Goal: Information Seeking & Learning: Learn about a topic

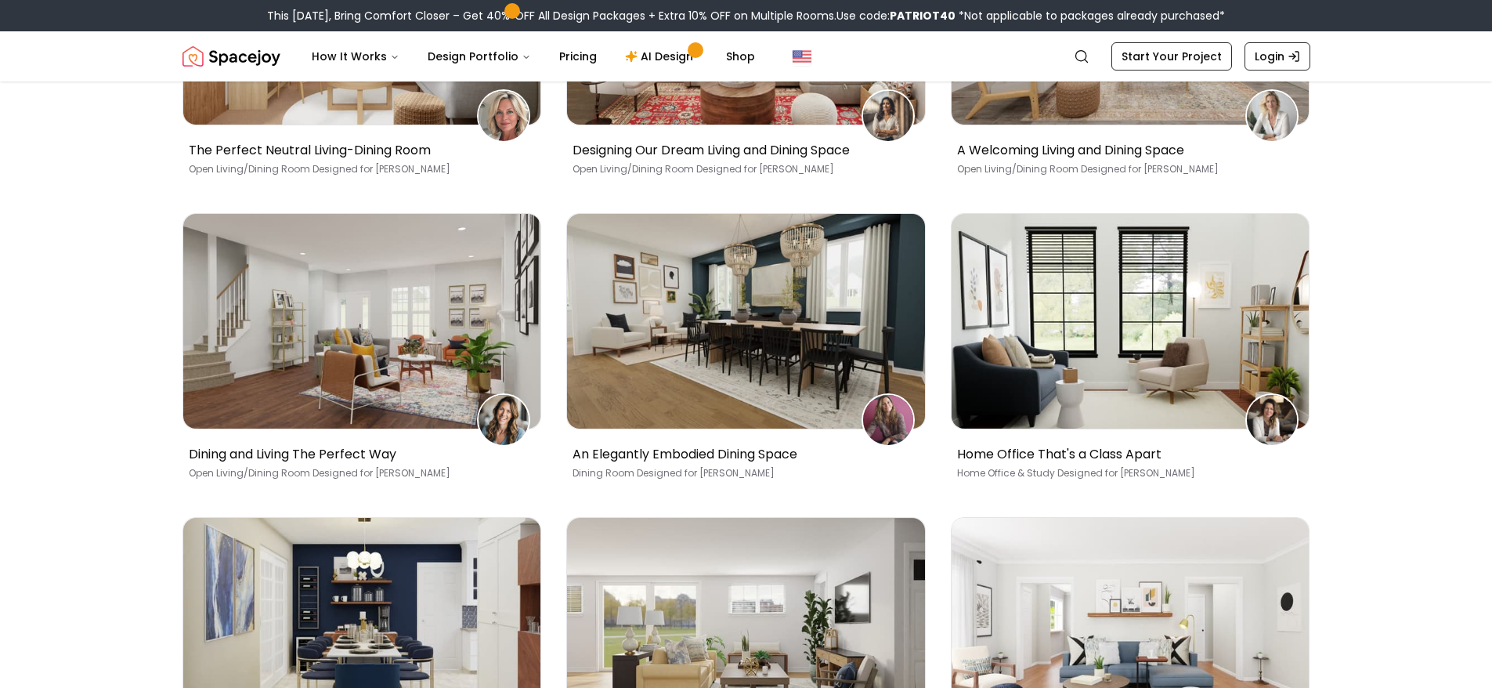
scroll to position [783, 0]
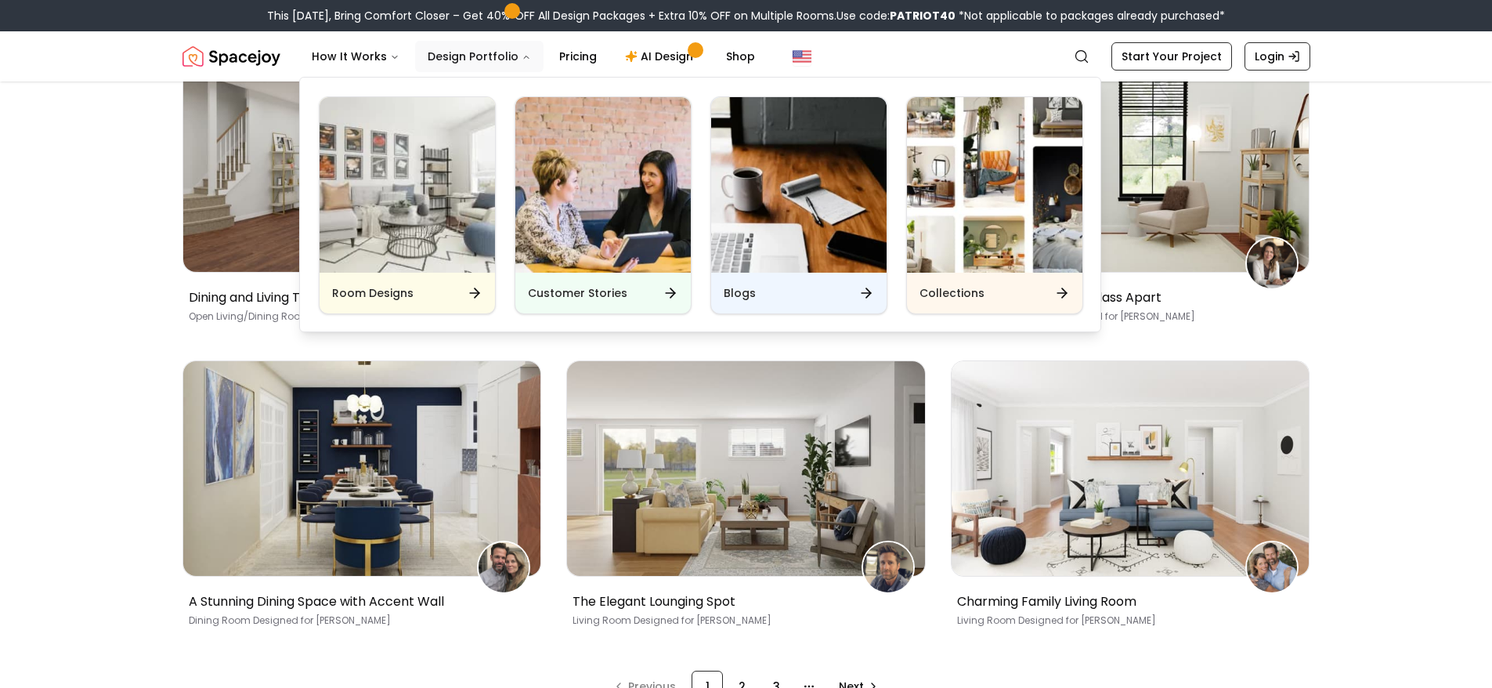
click at [484, 52] on button "Design Portfolio" at bounding box center [479, 56] width 128 height 31
click at [402, 297] on h6 "Room Designs" at bounding box center [372, 293] width 81 height 16
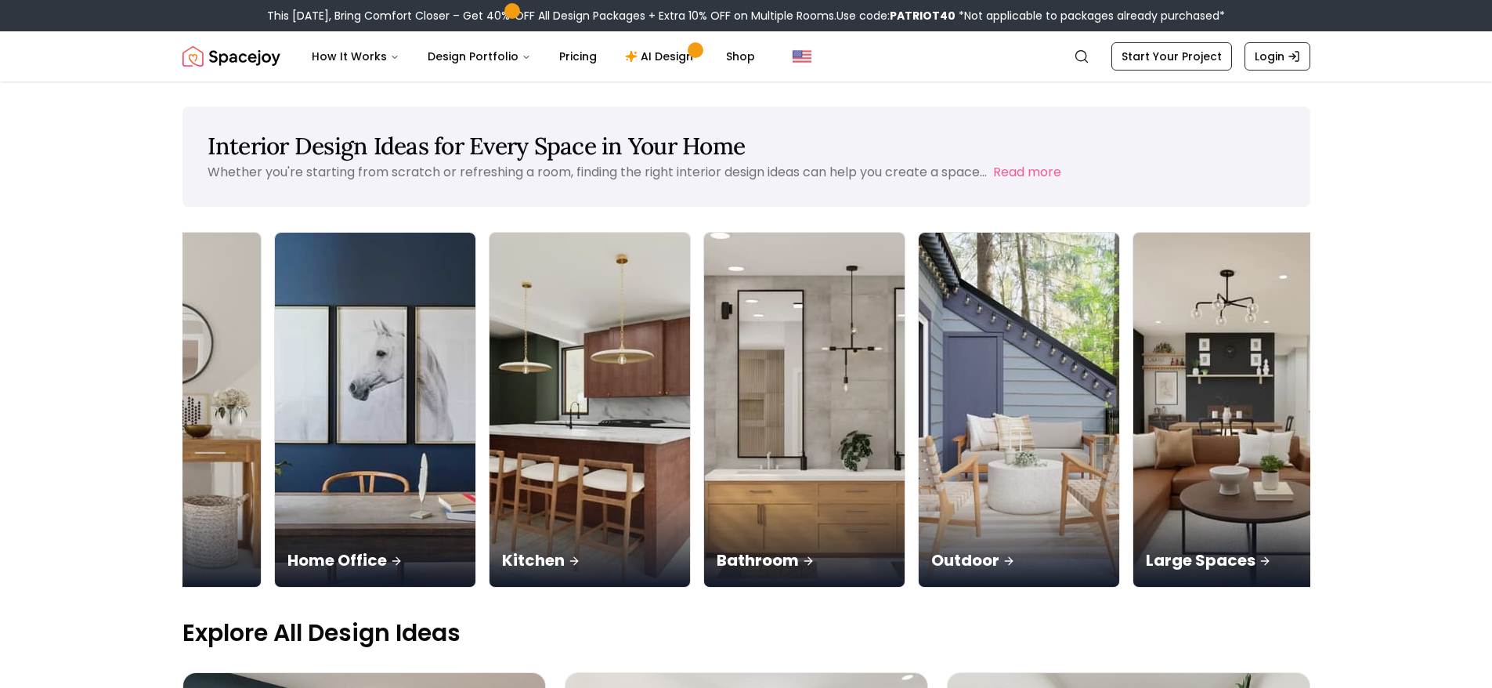
scroll to position [0, 1005]
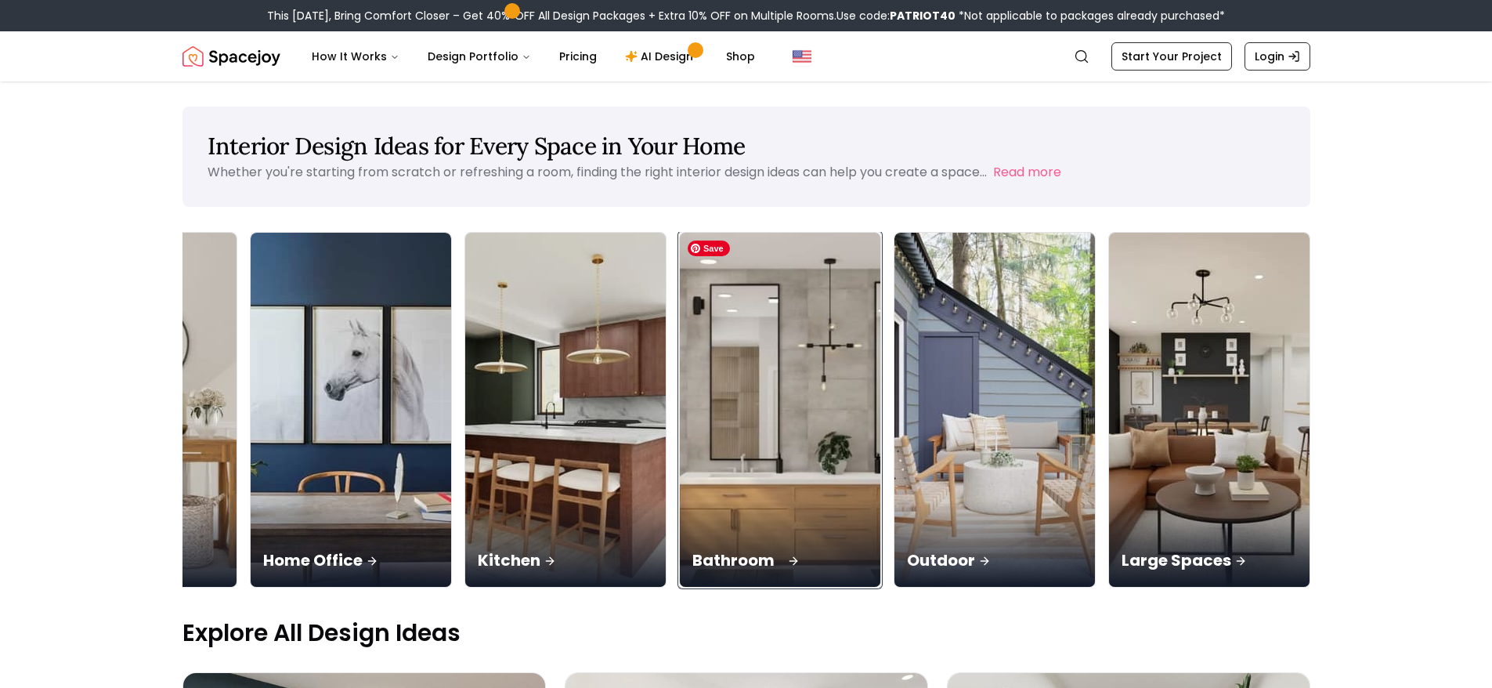
click at [751, 413] on img at bounding box center [779, 410] width 211 height 372
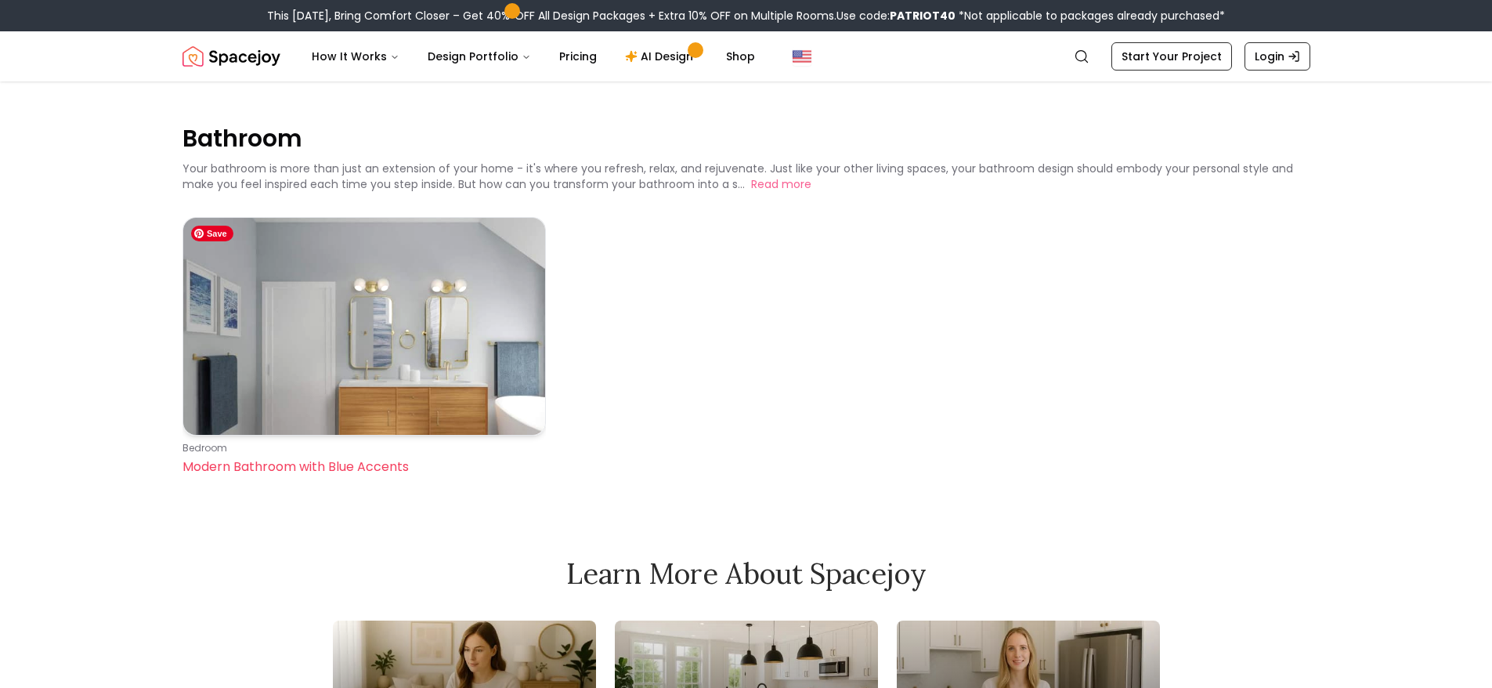
click at [296, 300] on img at bounding box center [364, 326] width 362 height 217
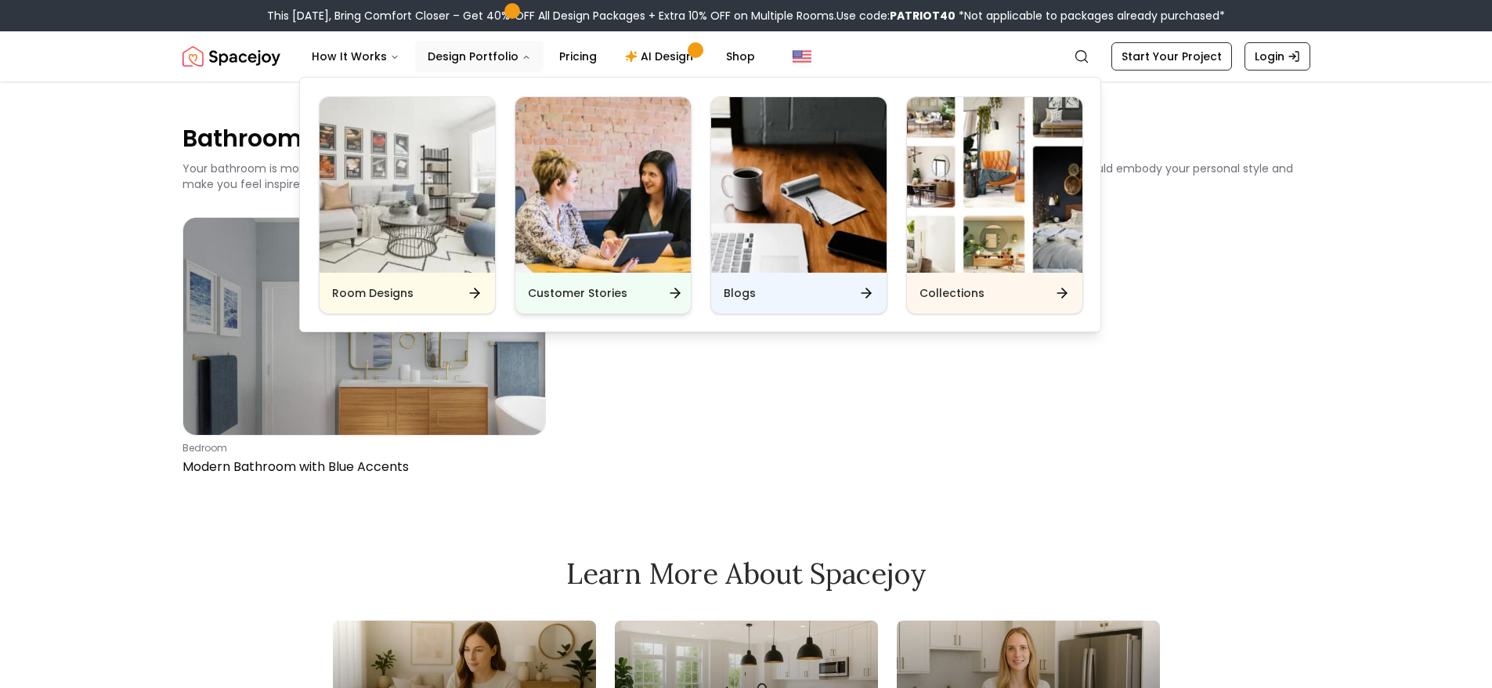
click at [603, 283] on div "Customer Stories" at bounding box center [602, 293] width 175 height 41
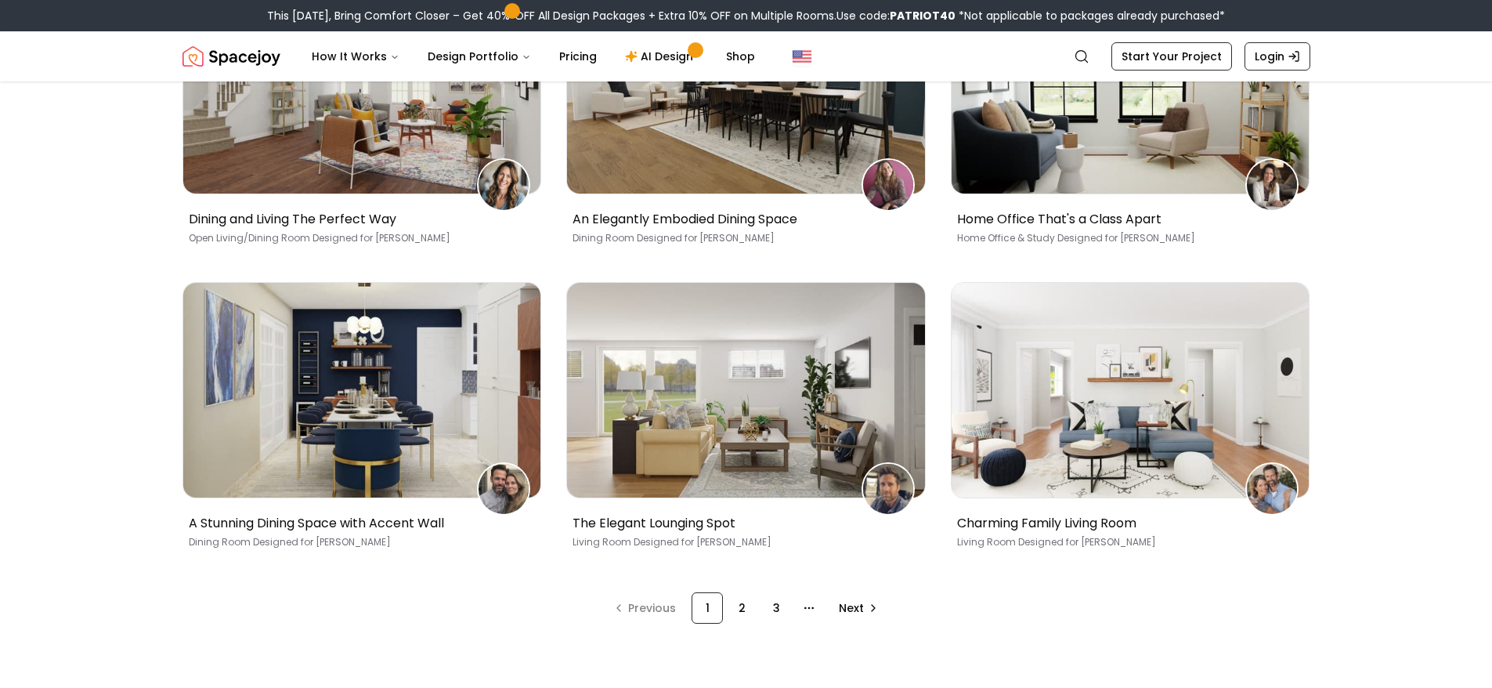
scroll to position [1018, 0]
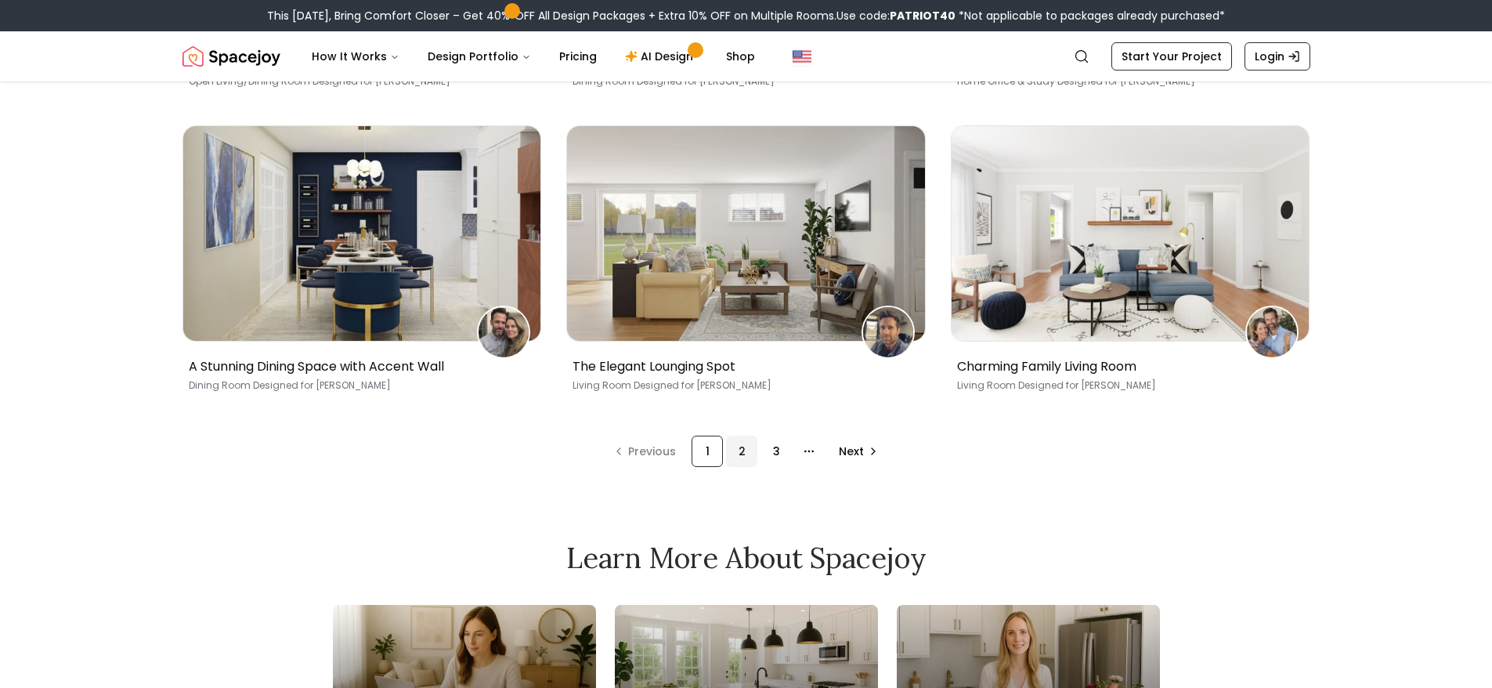
click at [744, 454] on div "2" at bounding box center [741, 450] width 31 height 31
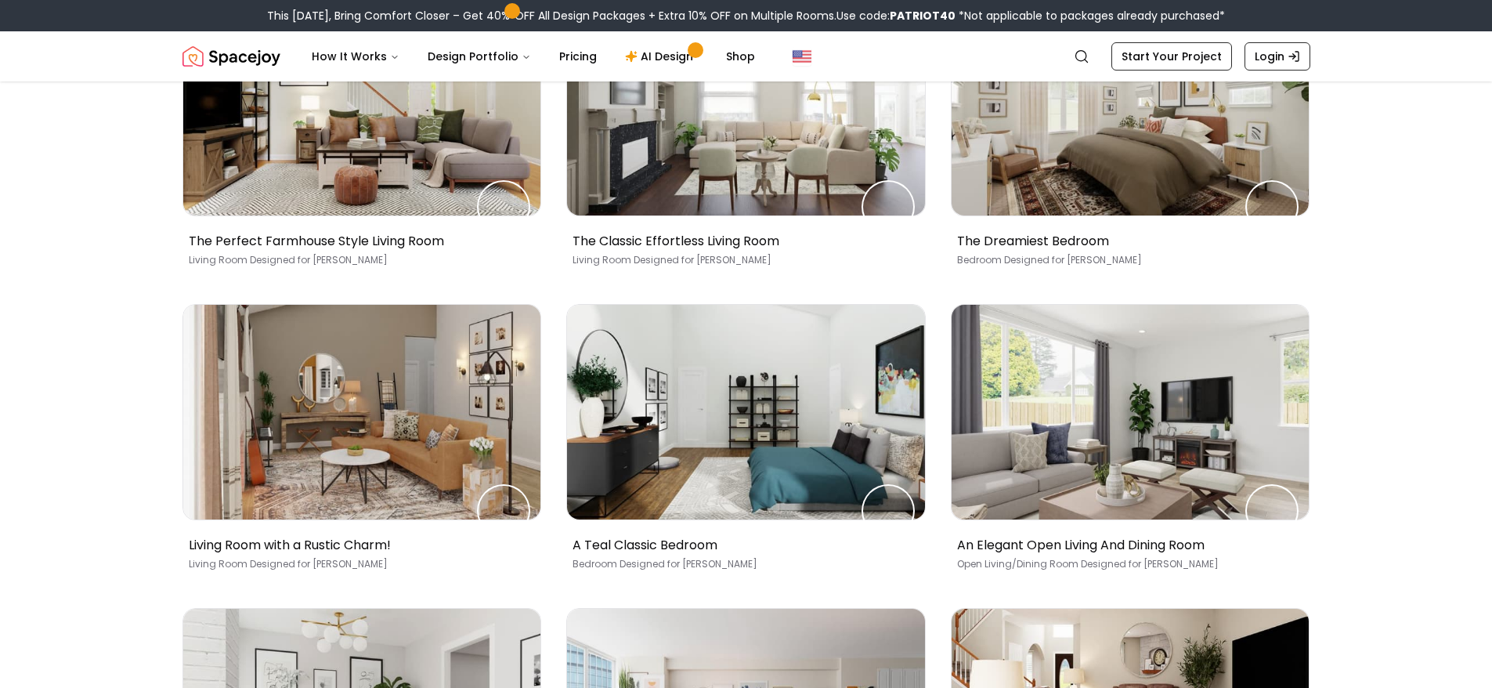
scroll to position [75, 0]
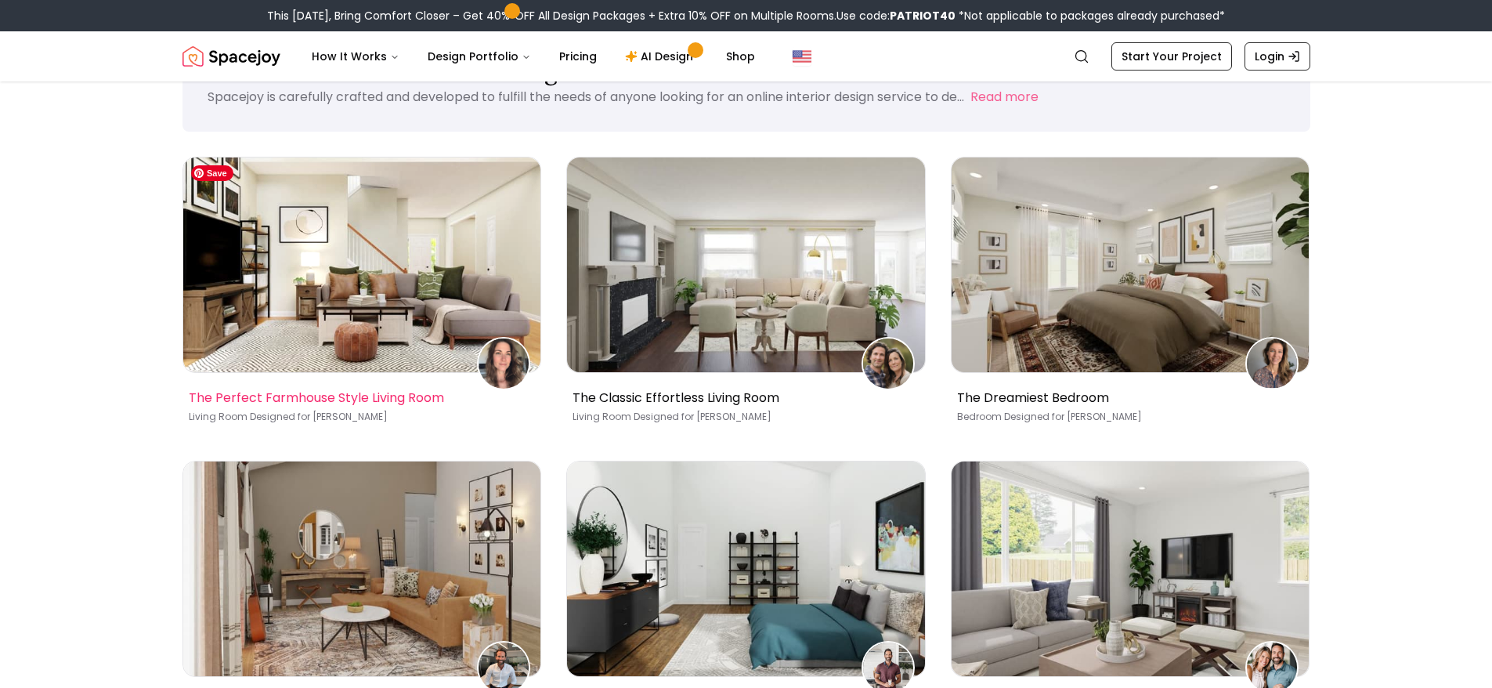
click at [312, 285] on img at bounding box center [362, 264] width 358 height 215
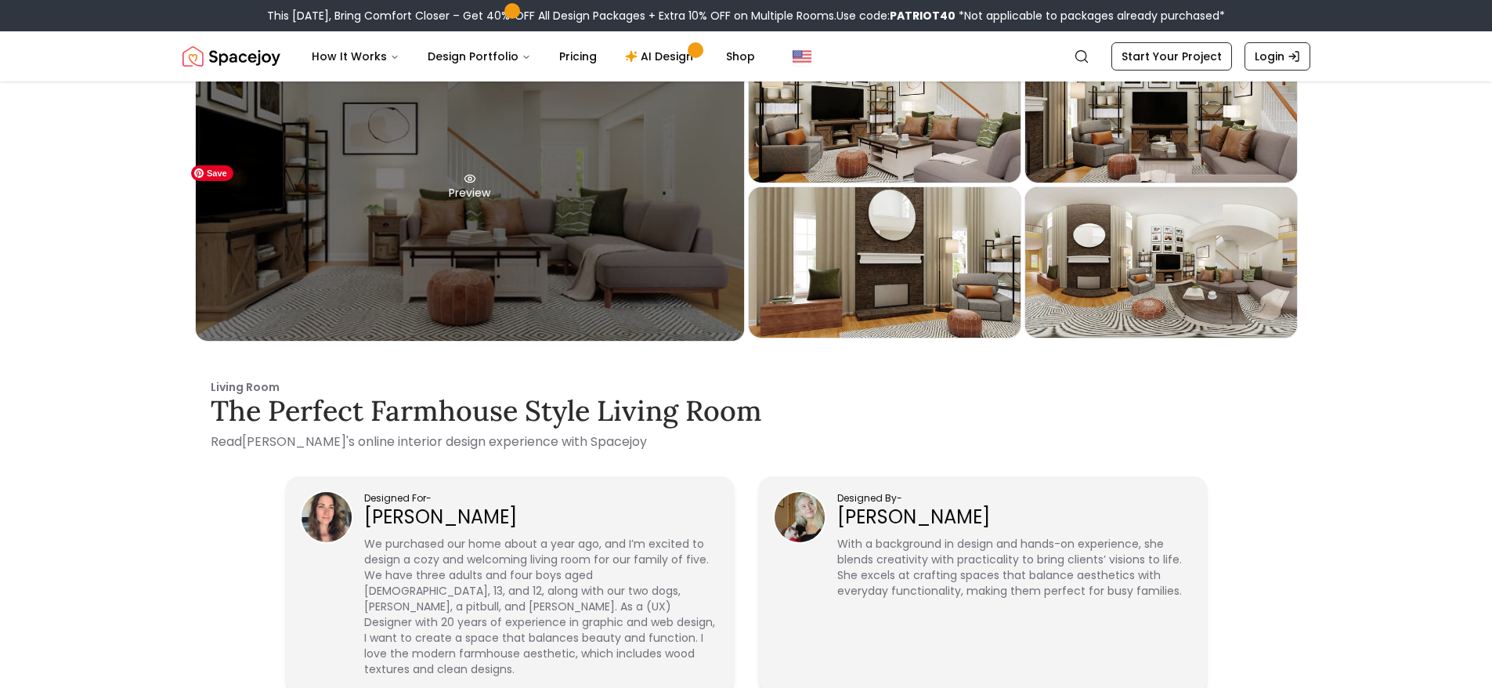
scroll to position [50, 0]
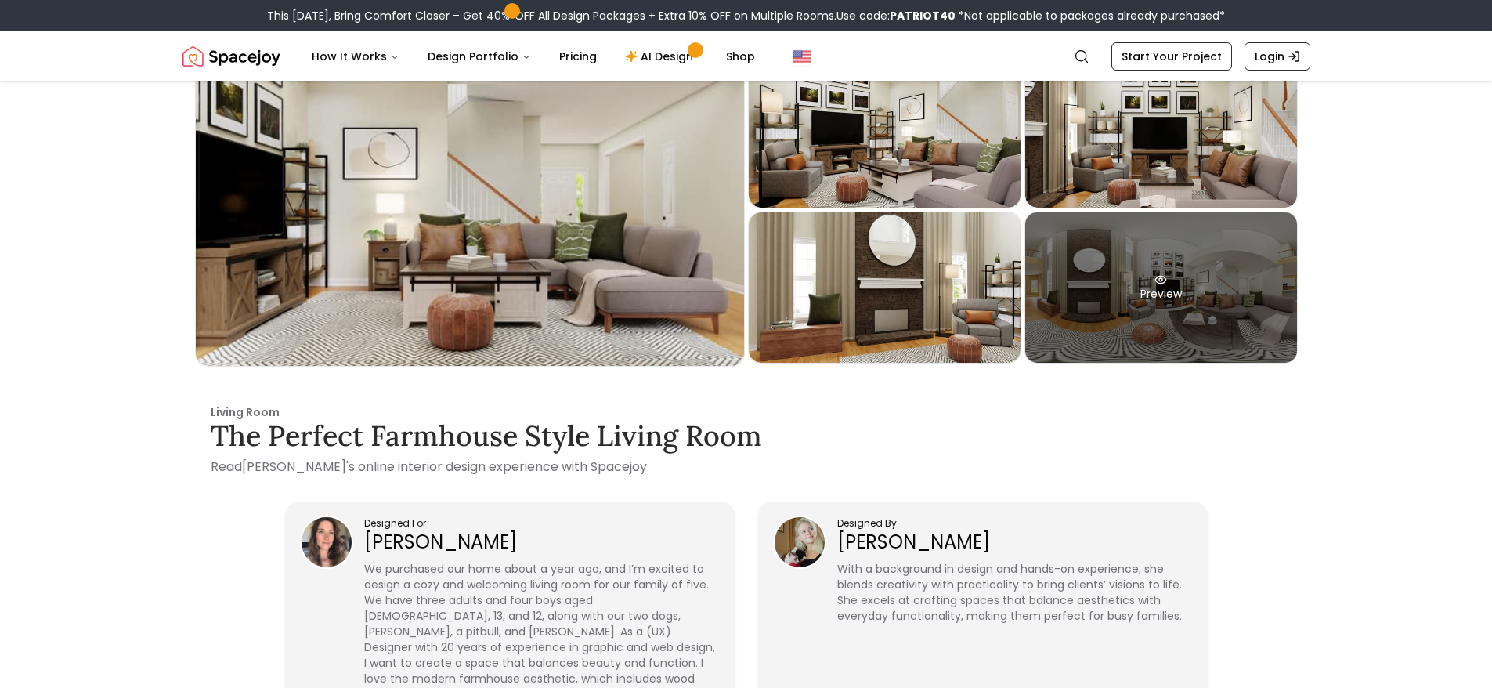
click at [1119, 286] on div "Preview" at bounding box center [1161, 287] width 272 height 150
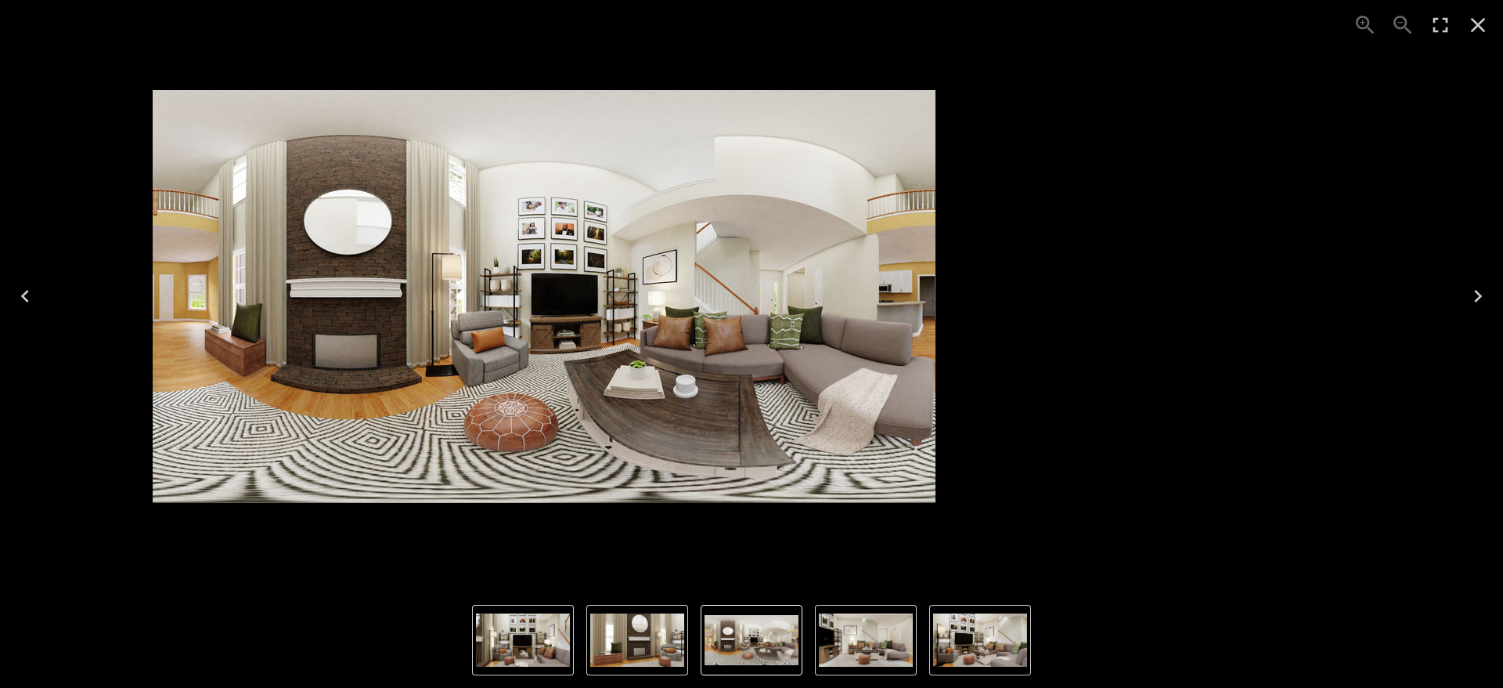
drag, startPoint x: 1211, startPoint y: 293, endPoint x: 970, endPoint y: 273, distance: 242.0
click at [970, 273] on div "5 of 5" at bounding box center [544, 296] width 1478 height 567
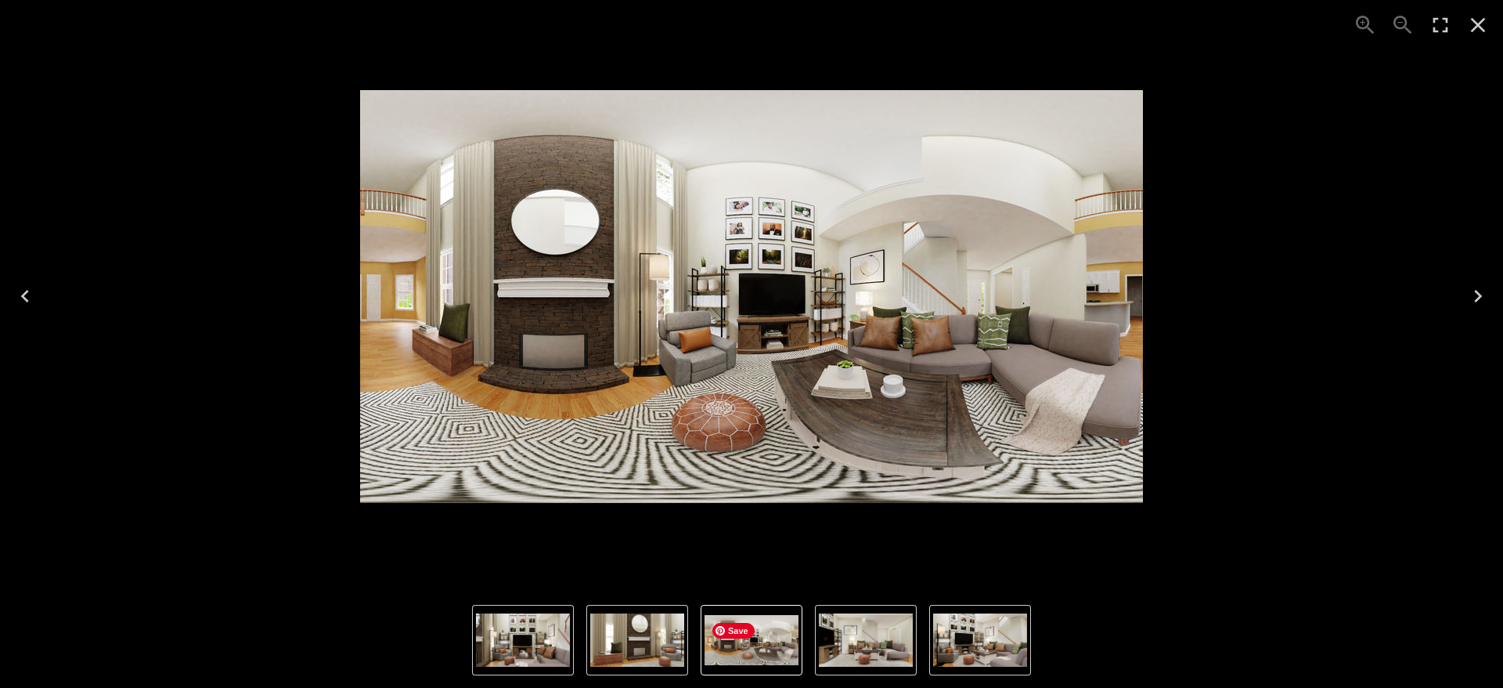
click at [789, 634] on img "5 of 5" at bounding box center [752, 639] width 94 height 49
click at [627, 655] on img "4 of 5" at bounding box center [637, 639] width 94 height 53
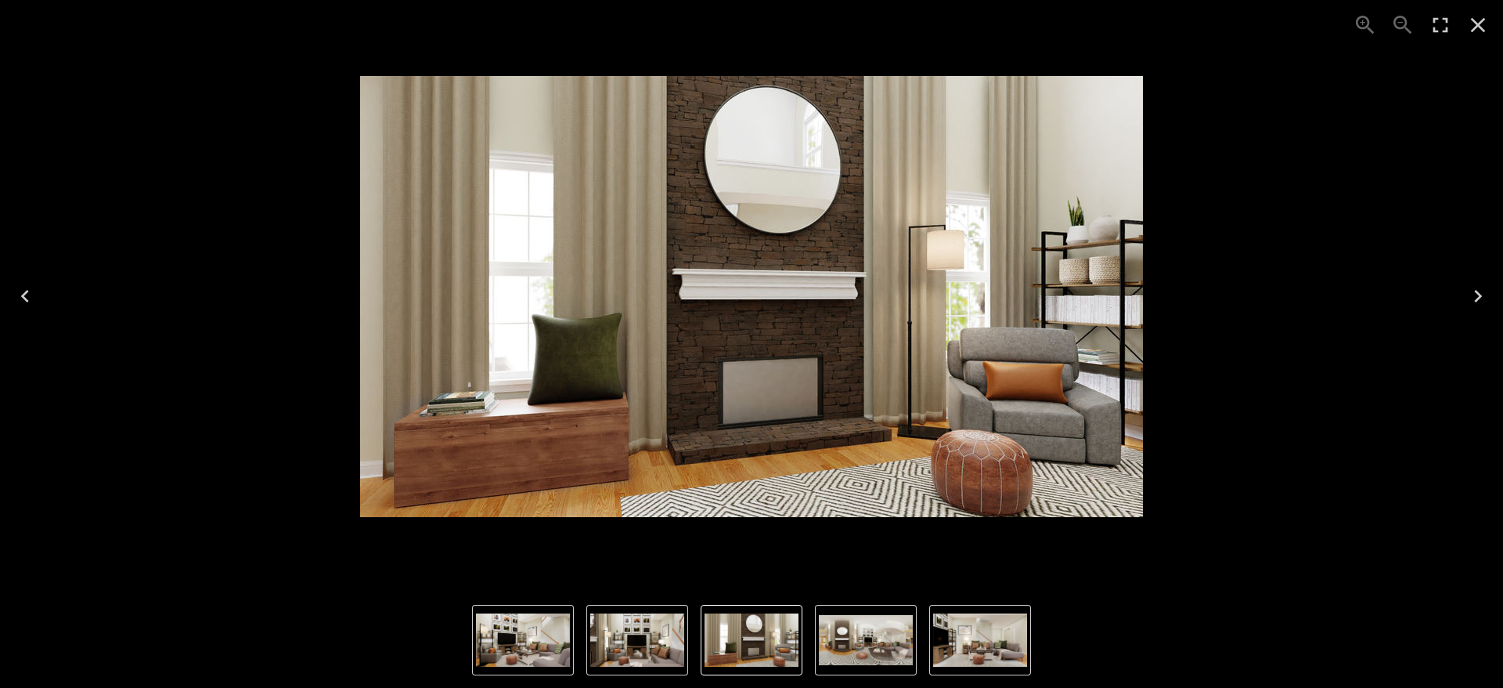
click at [963, 638] on img "1 of 5" at bounding box center [980, 639] width 94 height 53
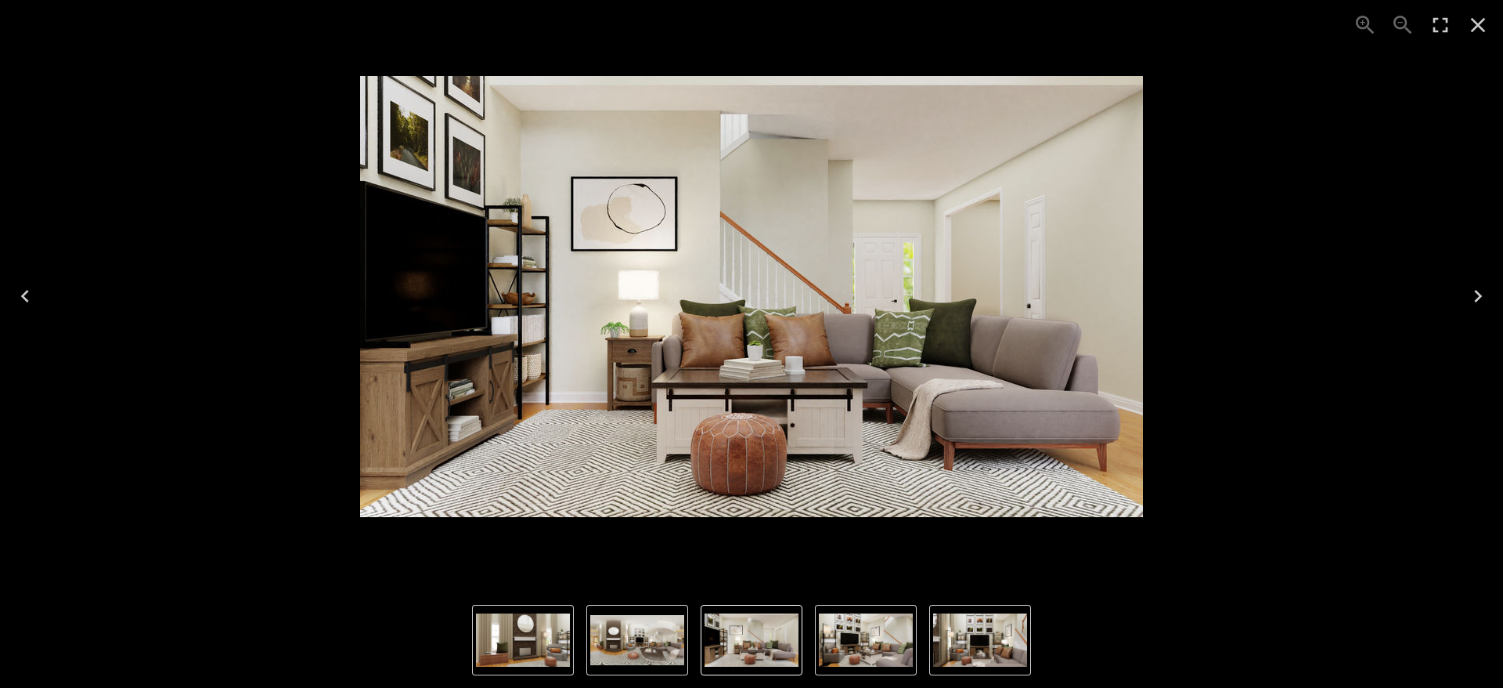
click at [1015, 631] on img "3 of 5" at bounding box center [980, 639] width 94 height 53
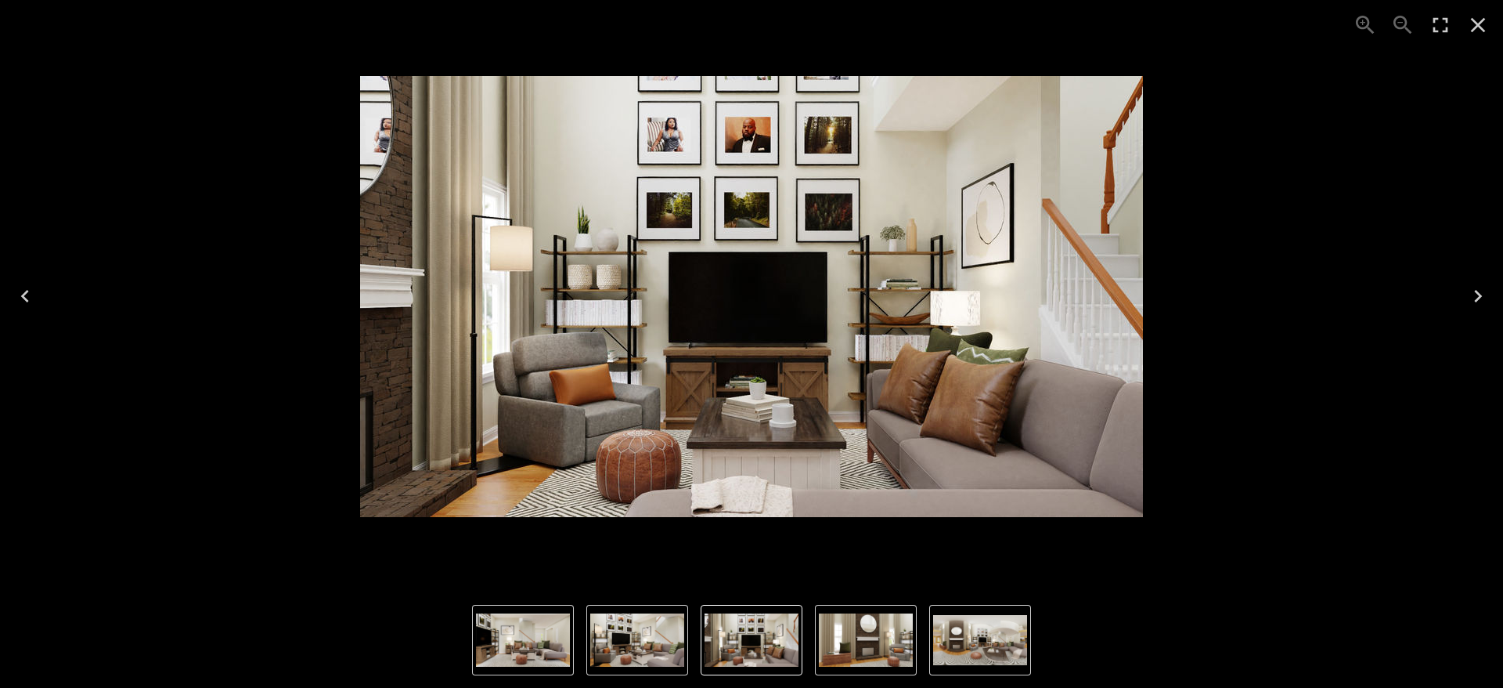
click at [1485, 14] on icon "Close" at bounding box center [1478, 25] width 25 height 25
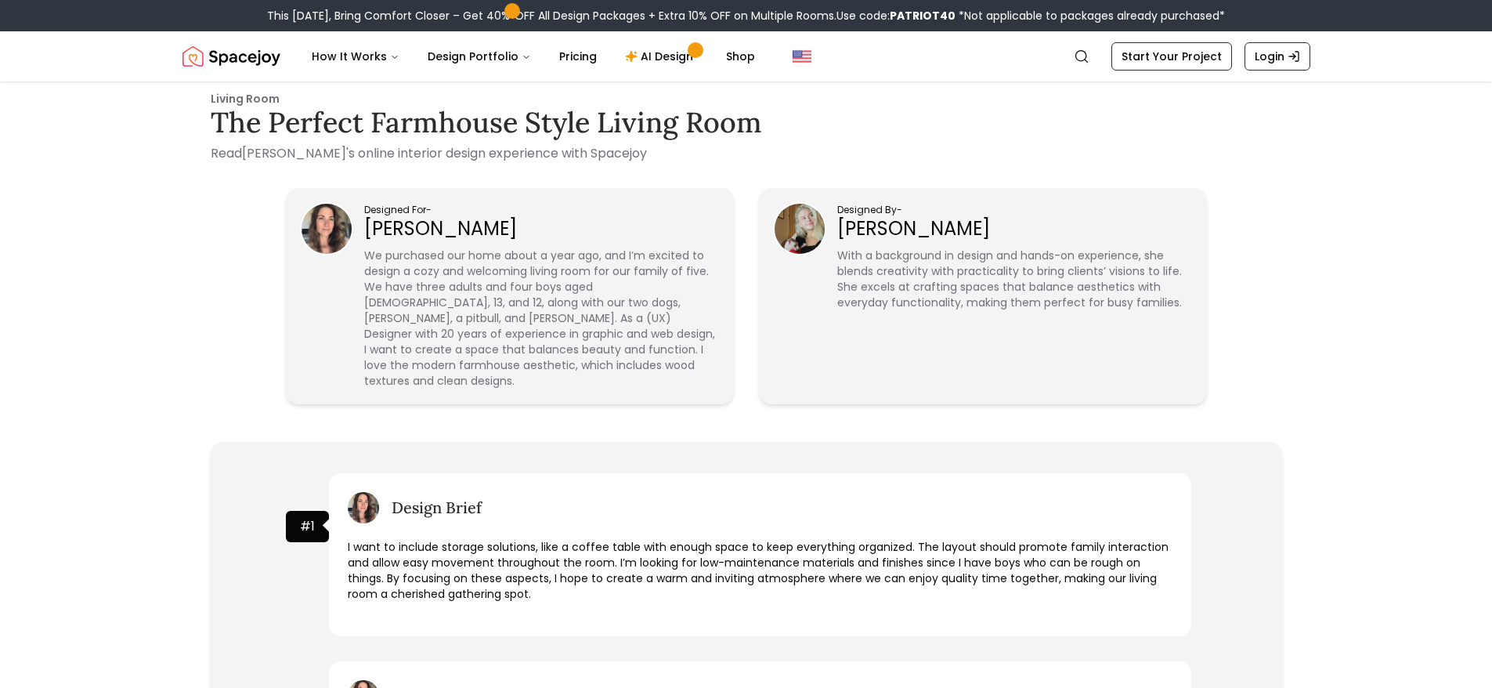
scroll to position [442, 0]
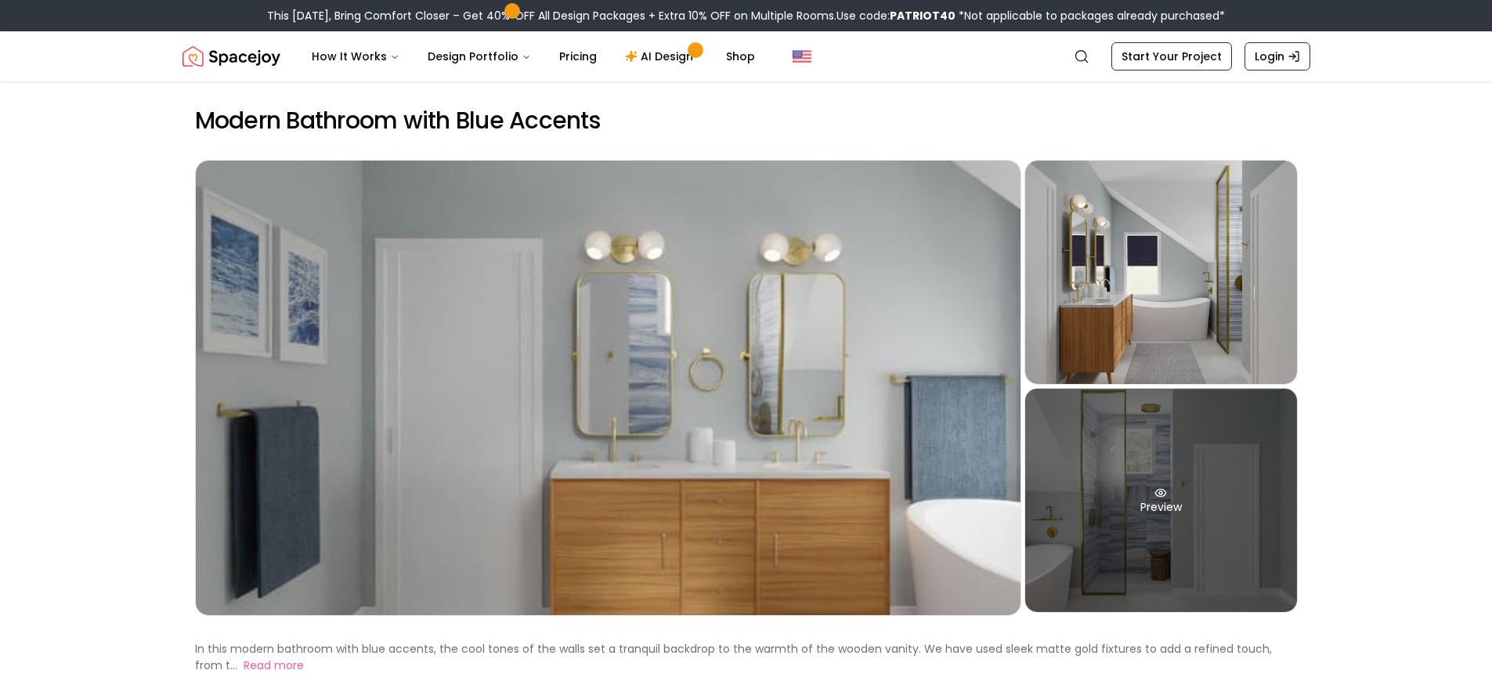
click at [1200, 463] on div "Preview" at bounding box center [1161, 499] width 272 height 223
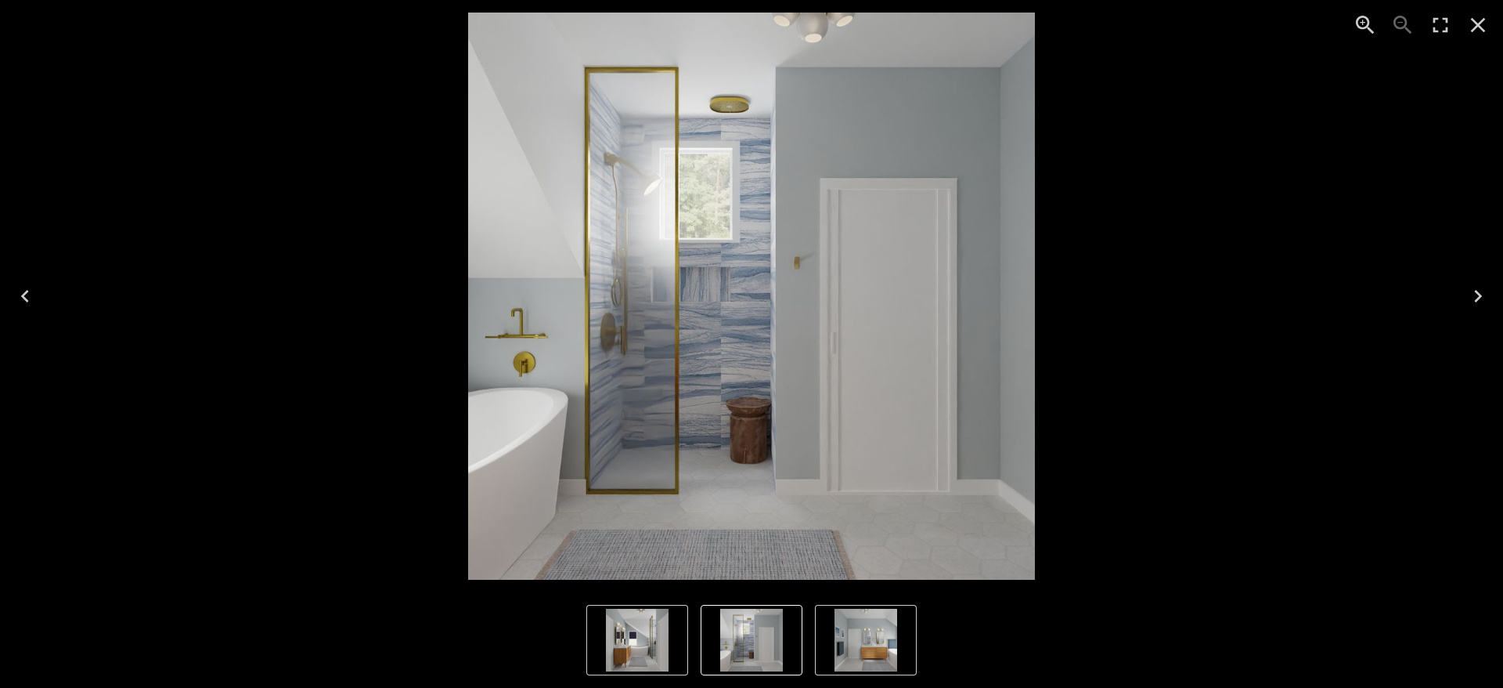
click at [1480, 31] on icon "Close" at bounding box center [1478, 25] width 25 height 25
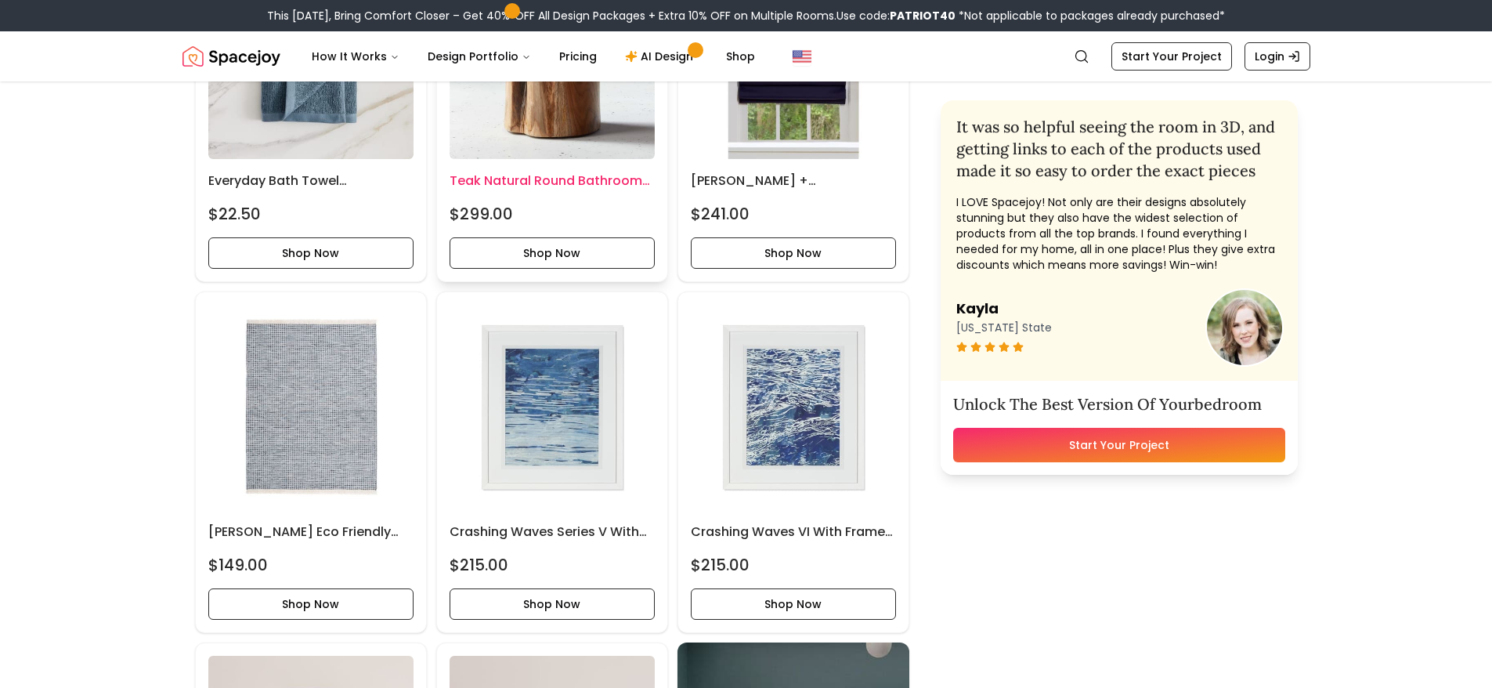
scroll to position [1723, 0]
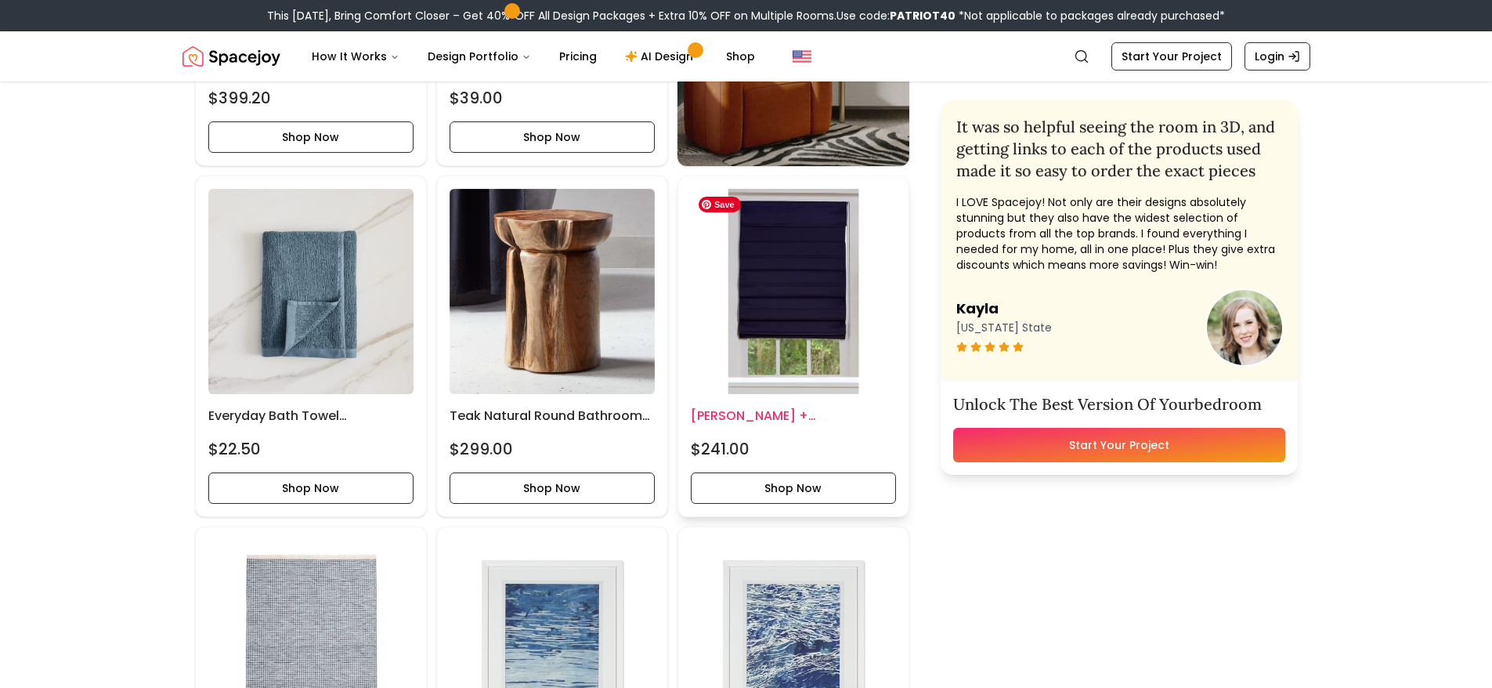
click at [796, 336] on img at bounding box center [793, 291] width 205 height 205
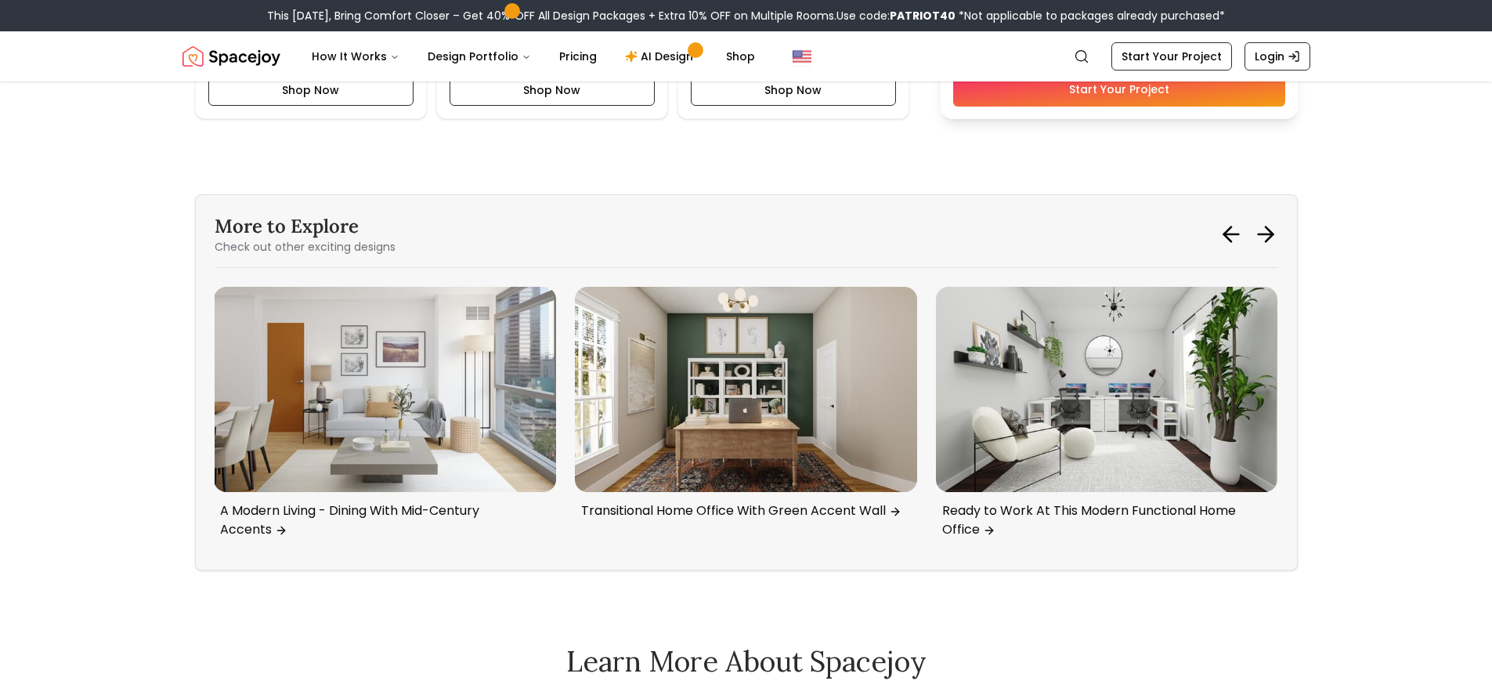
scroll to position [3759, 0]
